Goal: Task Accomplishment & Management: Use online tool/utility

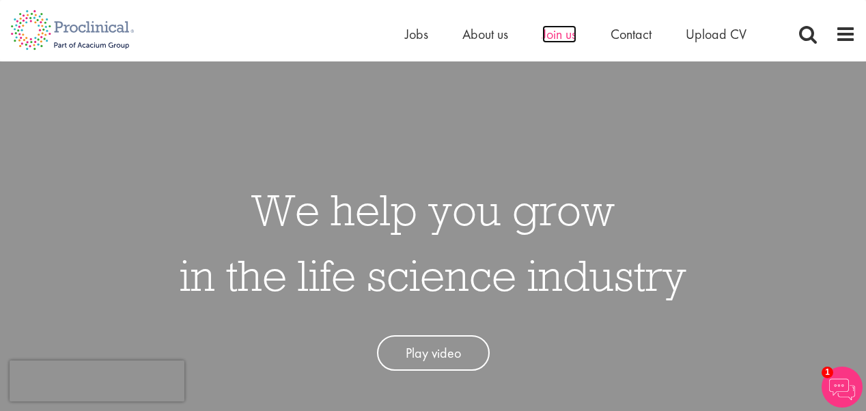
click at [567, 39] on span "Join us" at bounding box center [559, 34] width 34 height 18
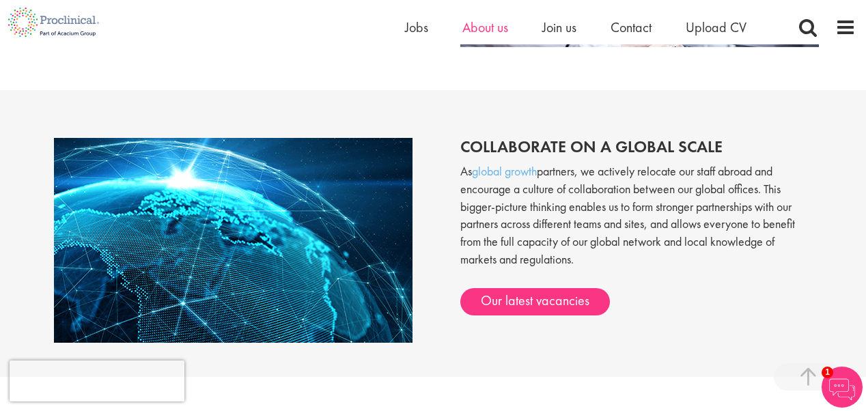
scroll to position [1021, 0]
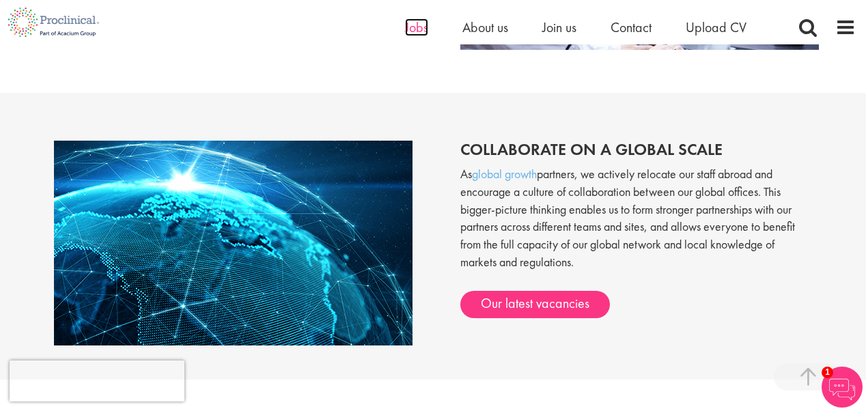
click at [415, 31] on span "Jobs" at bounding box center [416, 27] width 23 height 18
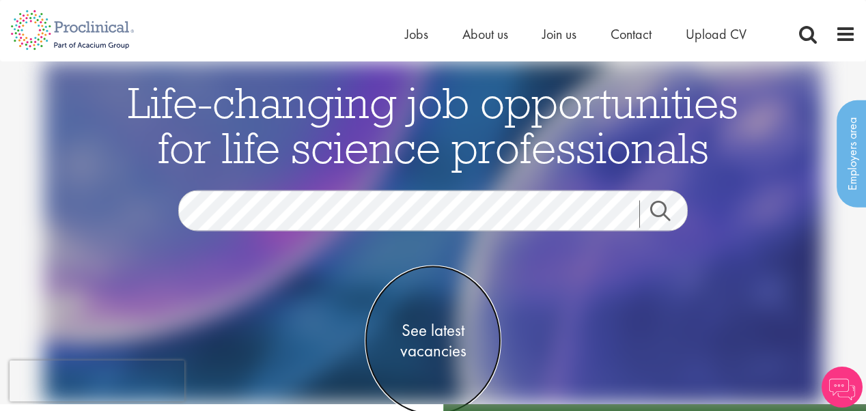
click at [405, 330] on span "See latest vacancies" at bounding box center [433, 340] width 137 height 41
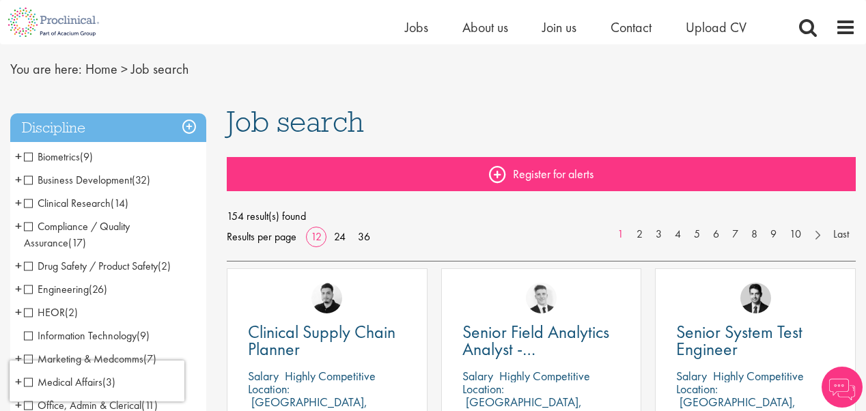
scroll to position [68, 0]
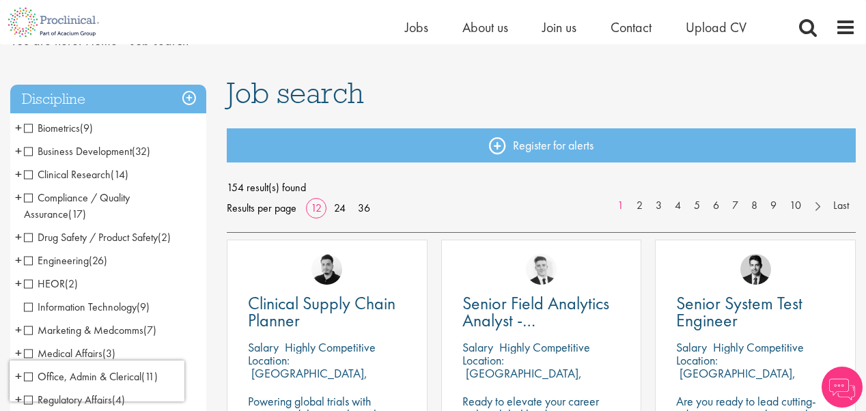
click at [31, 173] on span "Clinical Research" at bounding box center [67, 174] width 87 height 14
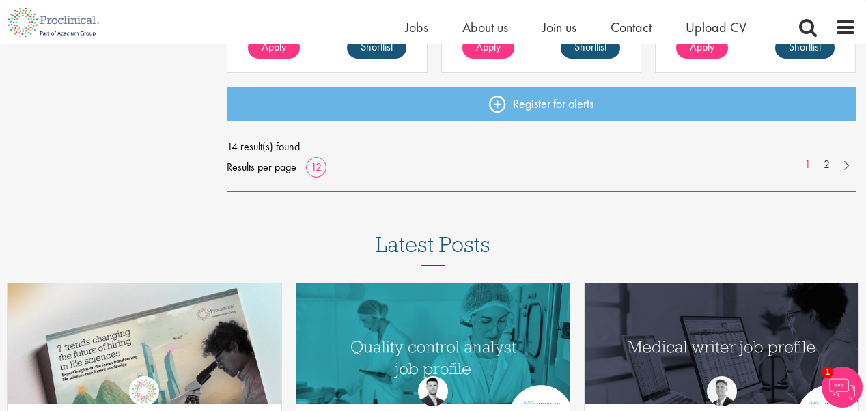
scroll to position [1229, 0]
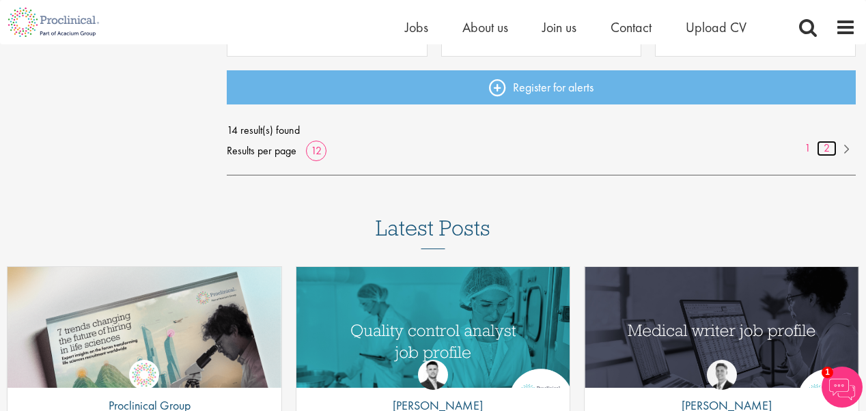
click at [825, 146] on link "2" at bounding box center [827, 149] width 20 height 16
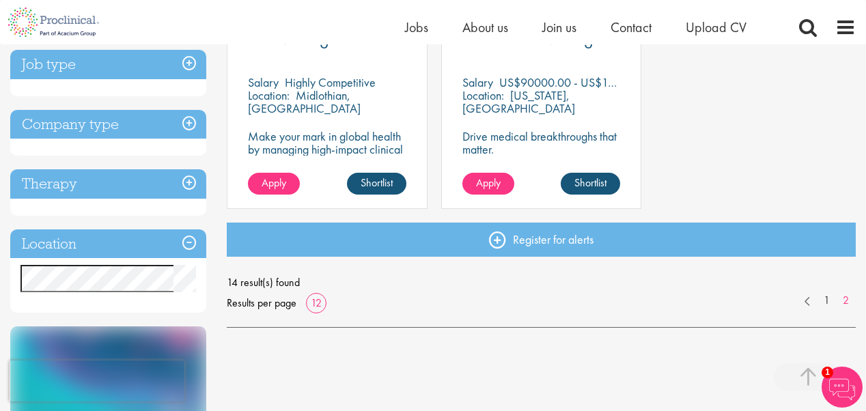
scroll to position [273, 0]
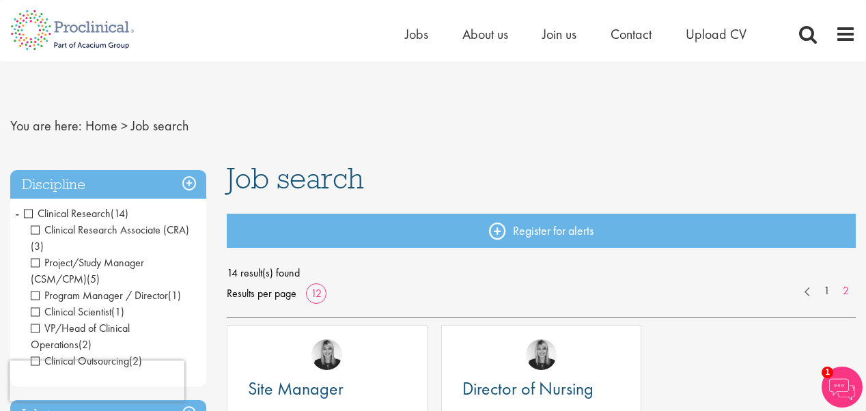
click at [16, 214] on span "-" at bounding box center [17, 213] width 4 height 20
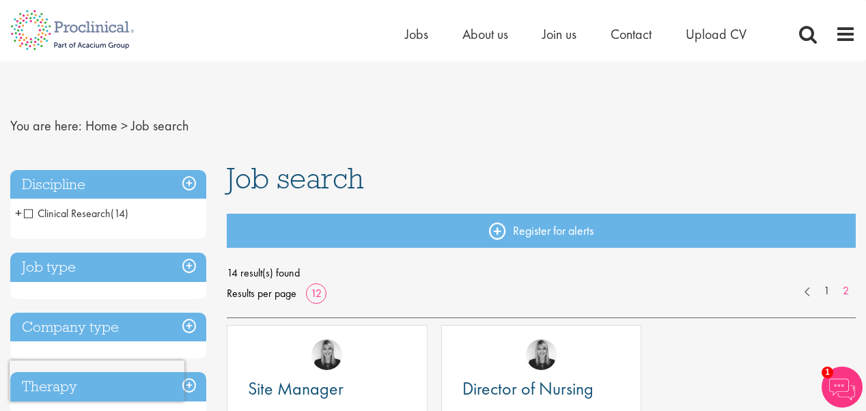
click at [26, 214] on span "Clinical Research" at bounding box center [67, 213] width 87 height 14
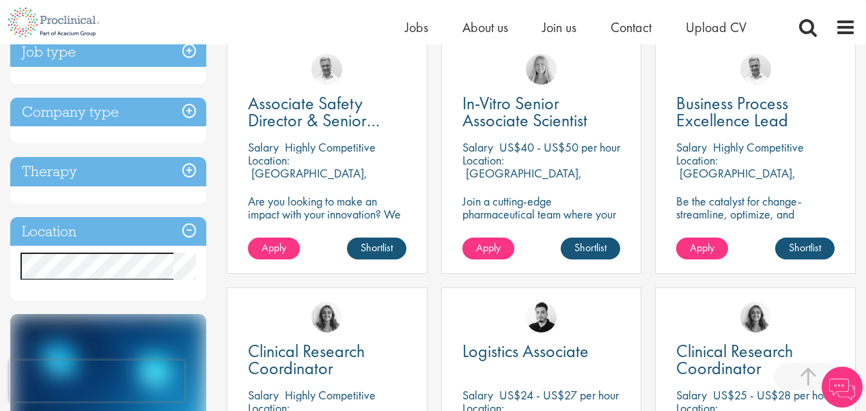
scroll to position [546, 0]
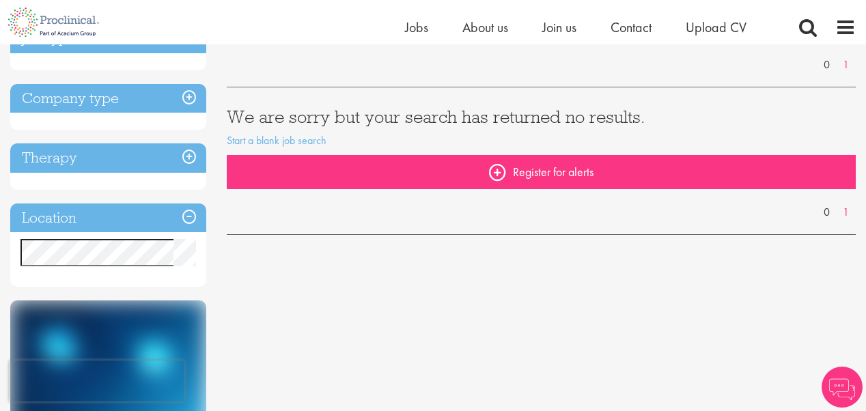
scroll to position [205, 0]
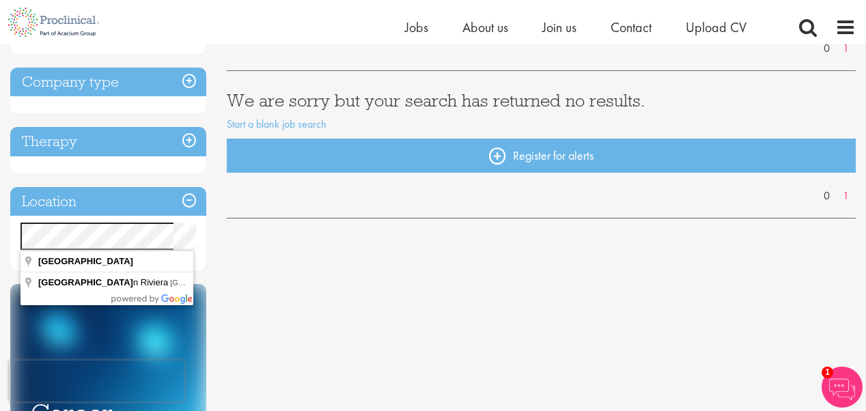
click at [0, 259] on div "You are here: Home > Job search Discipline Job type Company type Therapy Locati…" at bounding box center [433, 240] width 866 height 801
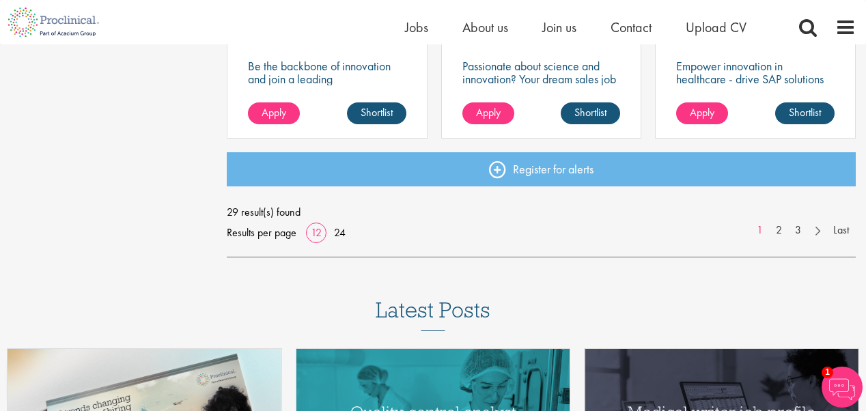
scroll to position [1161, 0]
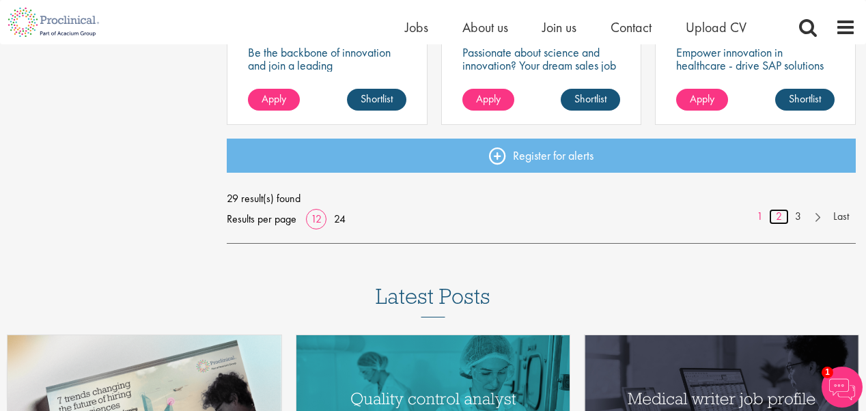
click at [774, 216] on link "2" at bounding box center [779, 217] width 20 height 16
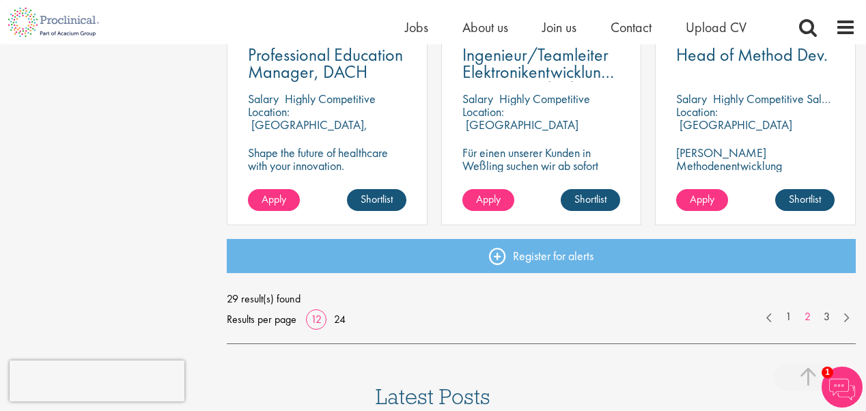
scroll to position [1092, 0]
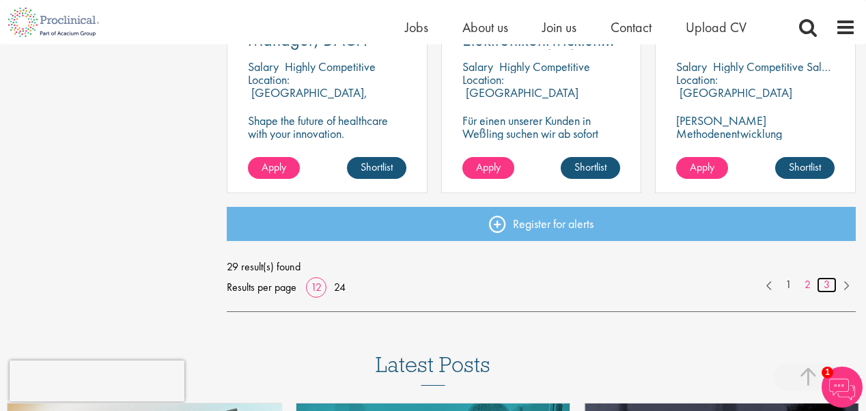
click at [825, 279] on link "3" at bounding box center [827, 285] width 20 height 16
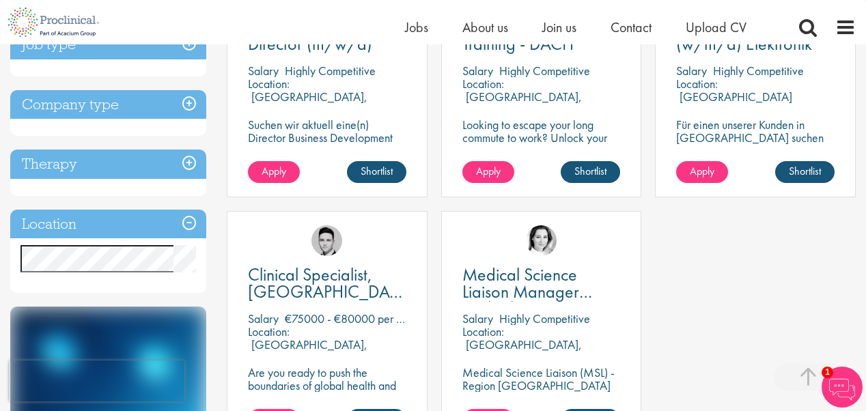
scroll to position [341, 0]
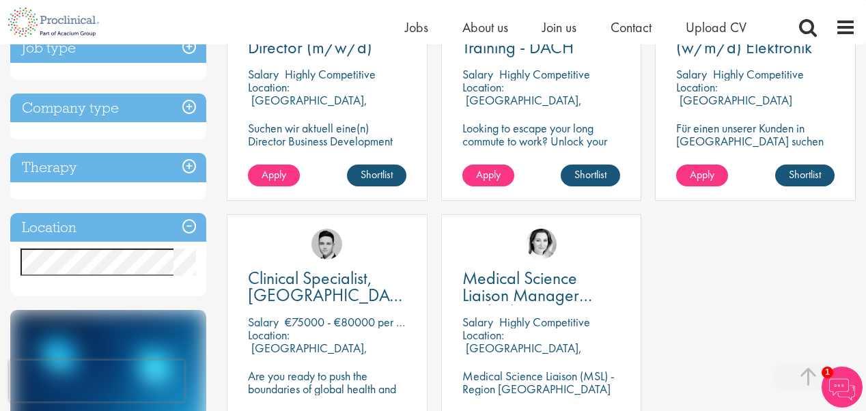
click at [0, 271] on div "You are here: Home > Job search Discipline Business Development (20) - + Licens…" at bounding box center [433, 185] width 866 height 964
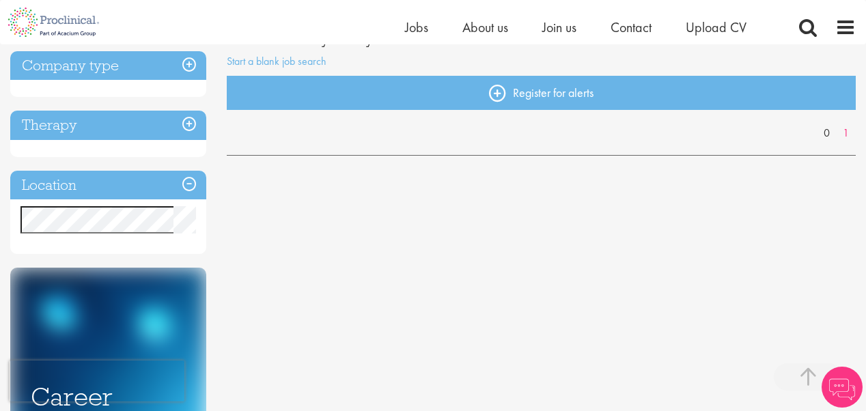
scroll to position [273, 0]
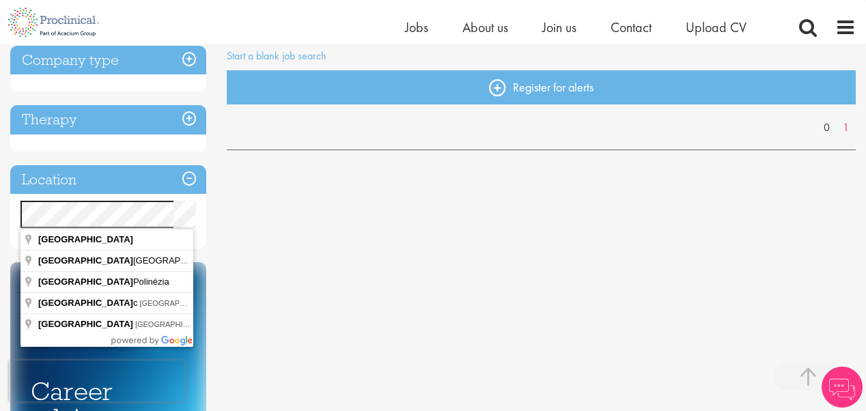
click at [1, 221] on div "You are here: Home > Job search Discipline Business Development (1) - + Commerc…" at bounding box center [433, 195] width 866 height 848
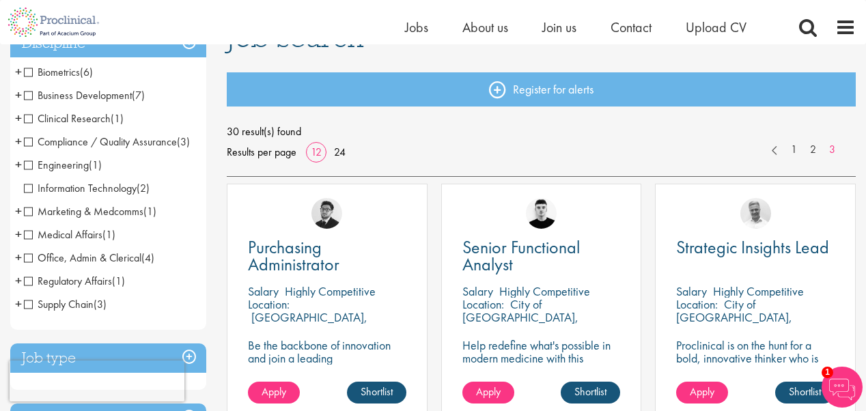
scroll to position [205, 0]
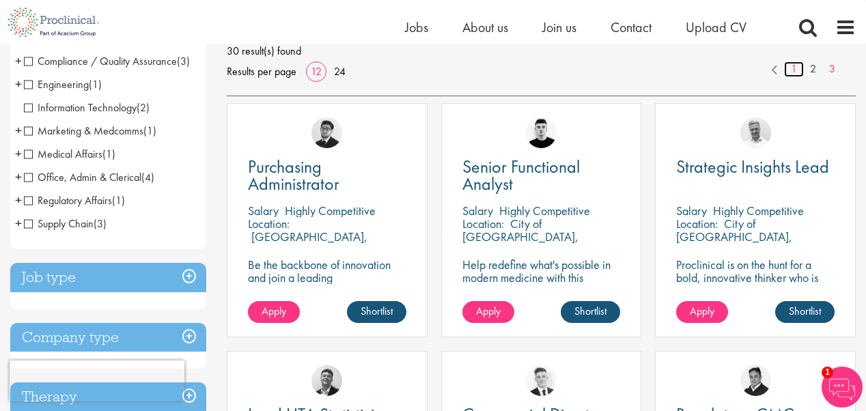
click at [794, 70] on link "1" at bounding box center [794, 69] width 20 height 16
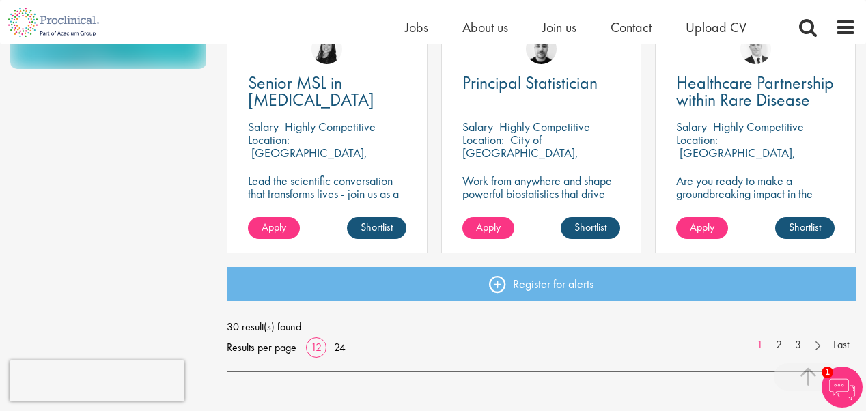
scroll to position [1092, 0]
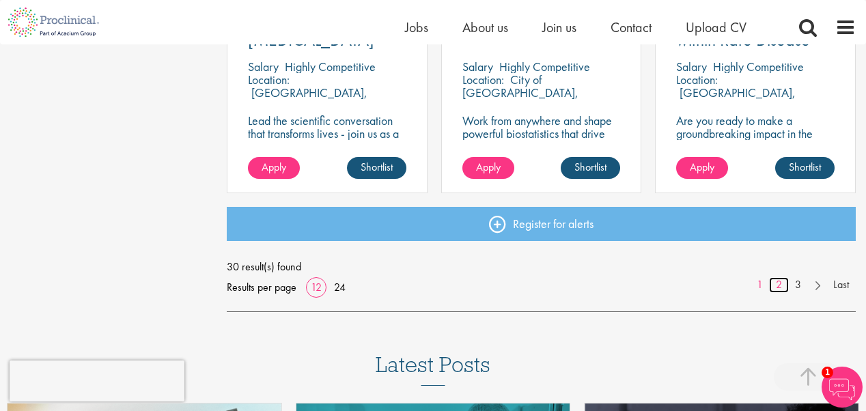
click at [778, 284] on link "2" at bounding box center [779, 285] width 20 height 16
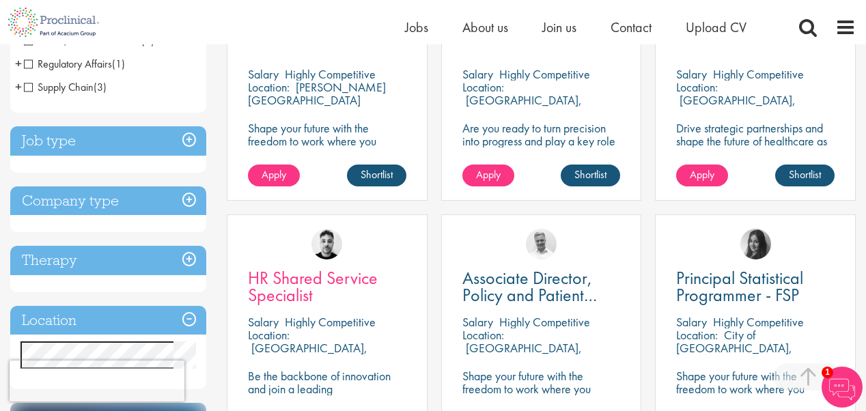
scroll to position [478, 0]
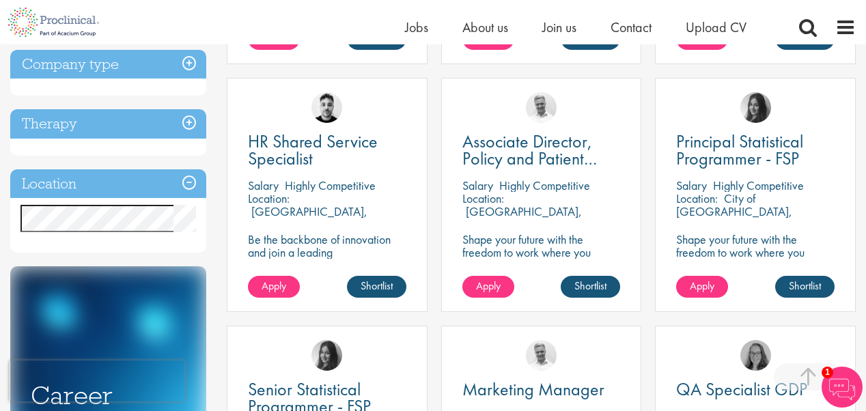
click at [0, 222] on div "You are here: Home > Job search Discipline Biometrics (6) - + Statistics (4) Da…" at bounding box center [433, 249] width 866 height 1367
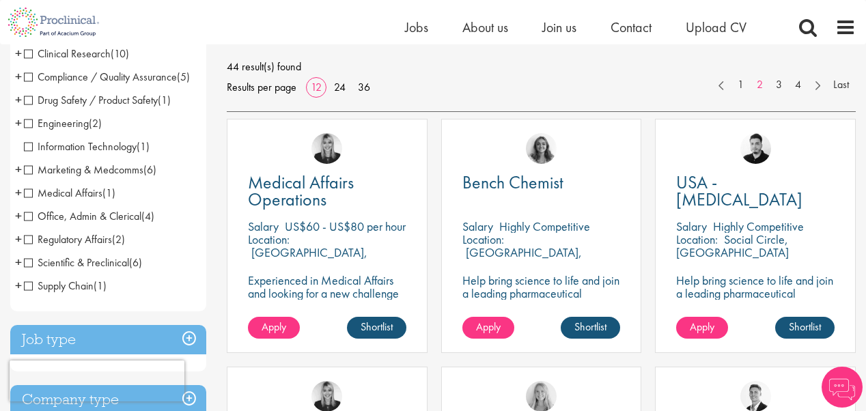
scroll to position [205, 0]
